Goal: Find specific page/section: Find specific page/section

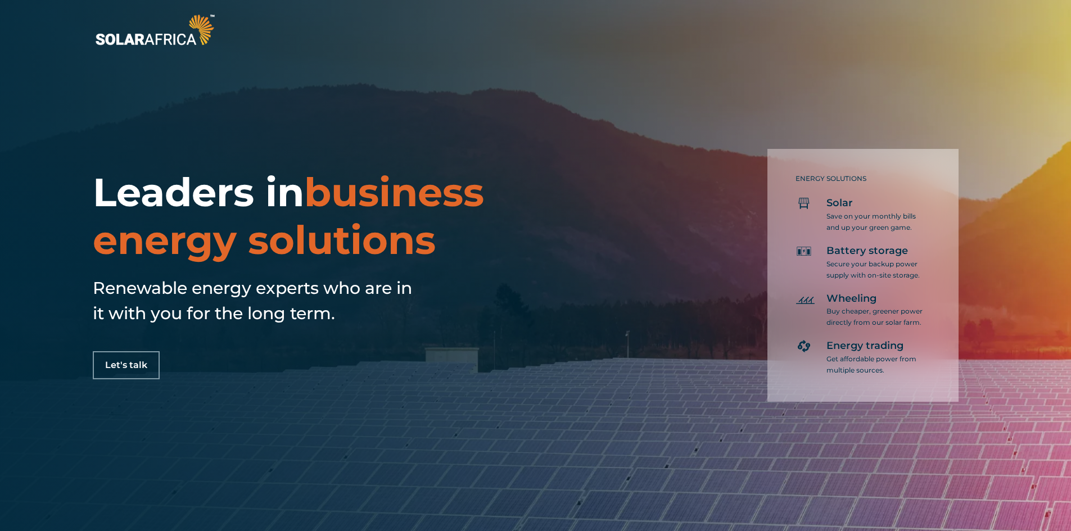
click at [112, 358] on link "Let's talk" at bounding box center [126, 365] width 67 height 28
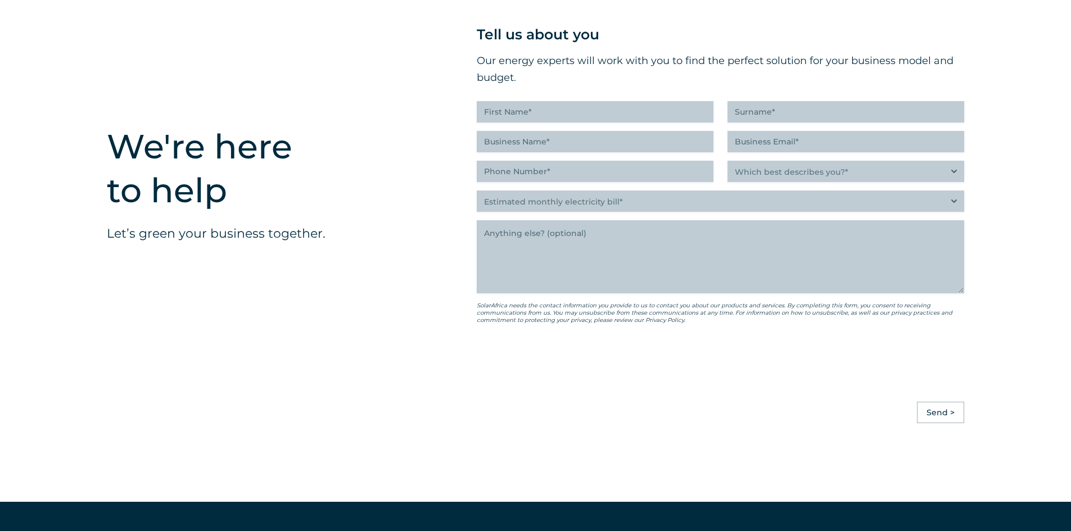
scroll to position [2310, 0]
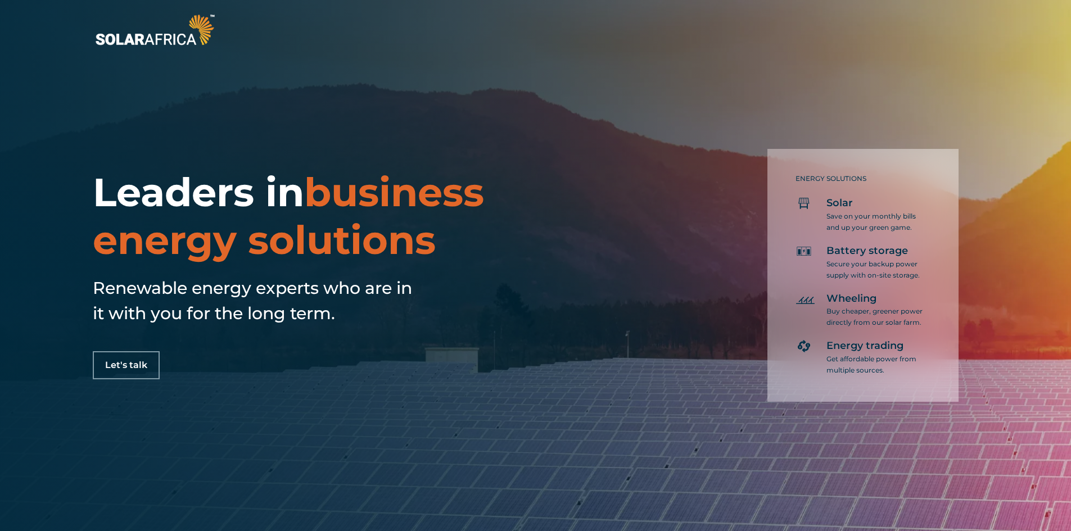
drag, startPoint x: 700, startPoint y: 231, endPoint x: 689, endPoint y: 176, distance: 56.2
click at [700, 223] on div "ENERGY SOLUTIONS Solar Save on your monthly bills and up your green game. Batte…" at bounding box center [835, 268] width 399 height 267
